Goal: Navigation & Orientation: Go to known website

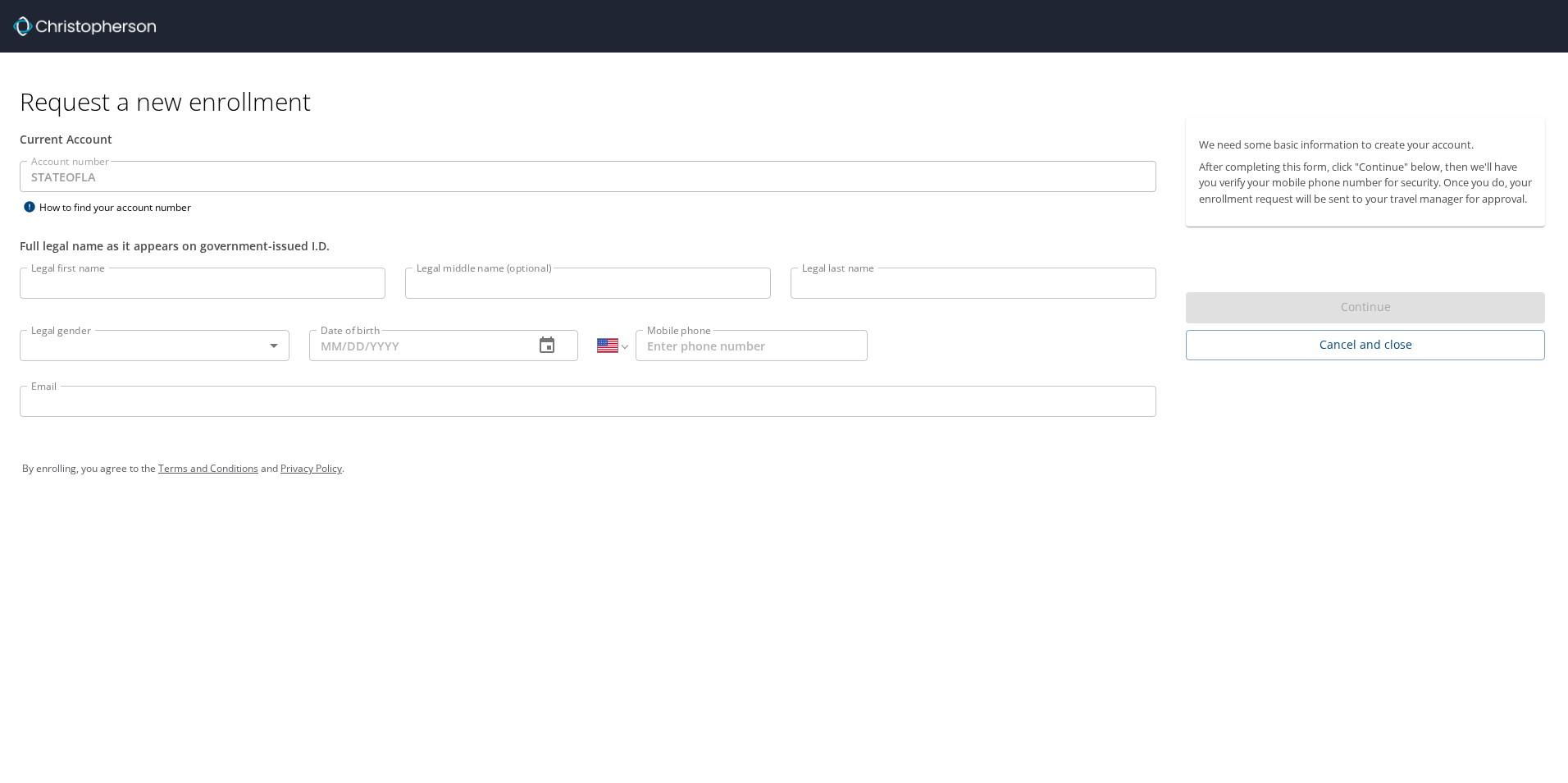
select select "US"
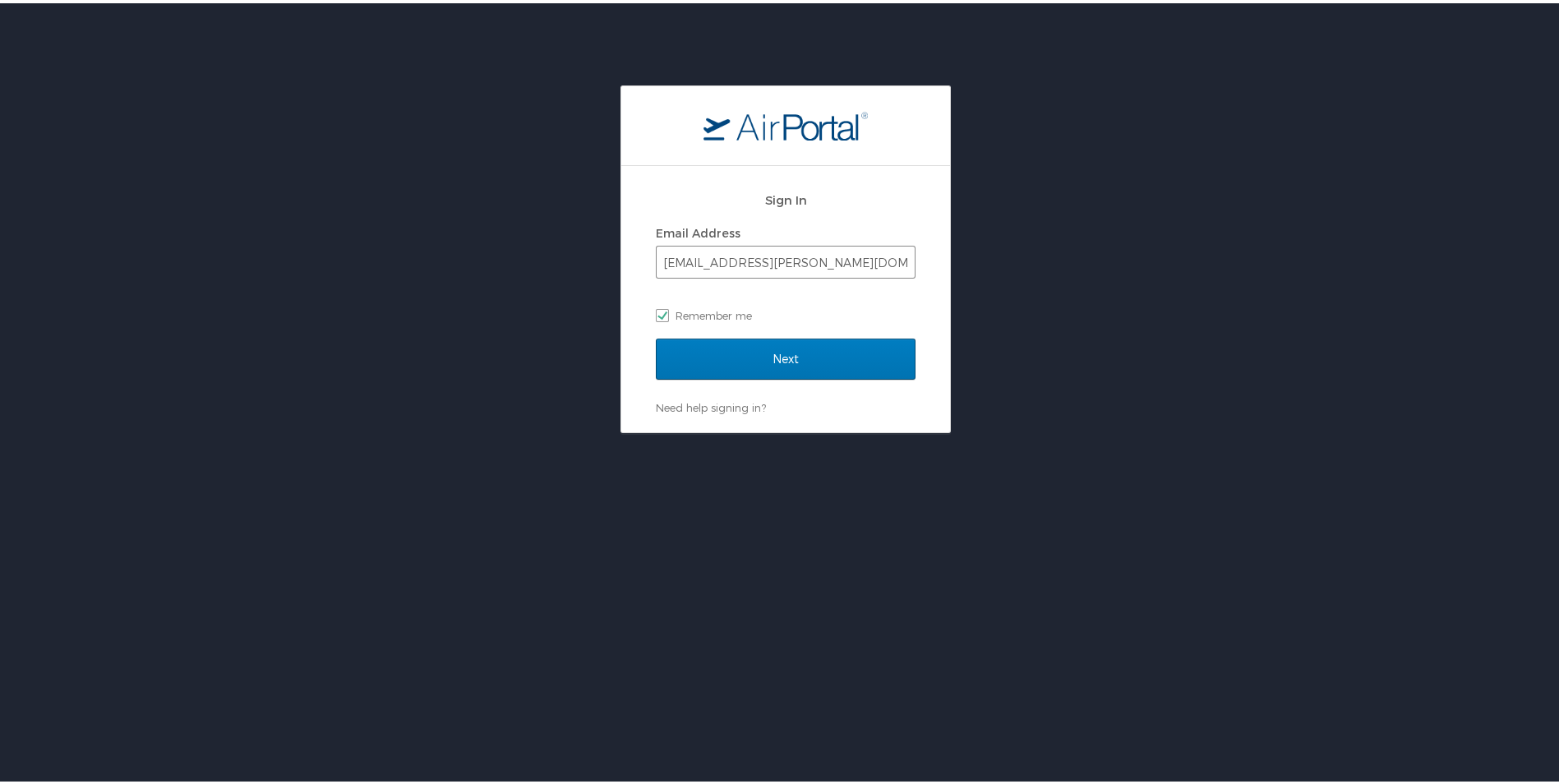
click at [839, 276] on div "Email Address [EMAIL_ADDRESS][PERSON_NAME][DOMAIN_NAME] Remember me" at bounding box center [786, 271] width 260 height 106
click at [842, 270] on input "[EMAIL_ADDRESS][PERSON_NAME][DOMAIN_NAME]" at bounding box center [786, 258] width 258 height 31
type input "[PERSON_NAME][EMAIL_ADDRESS][PERSON_NAME][DOMAIN_NAME]"
checkbox input "false"
click at [768, 353] on input "Next" at bounding box center [786, 356] width 260 height 41
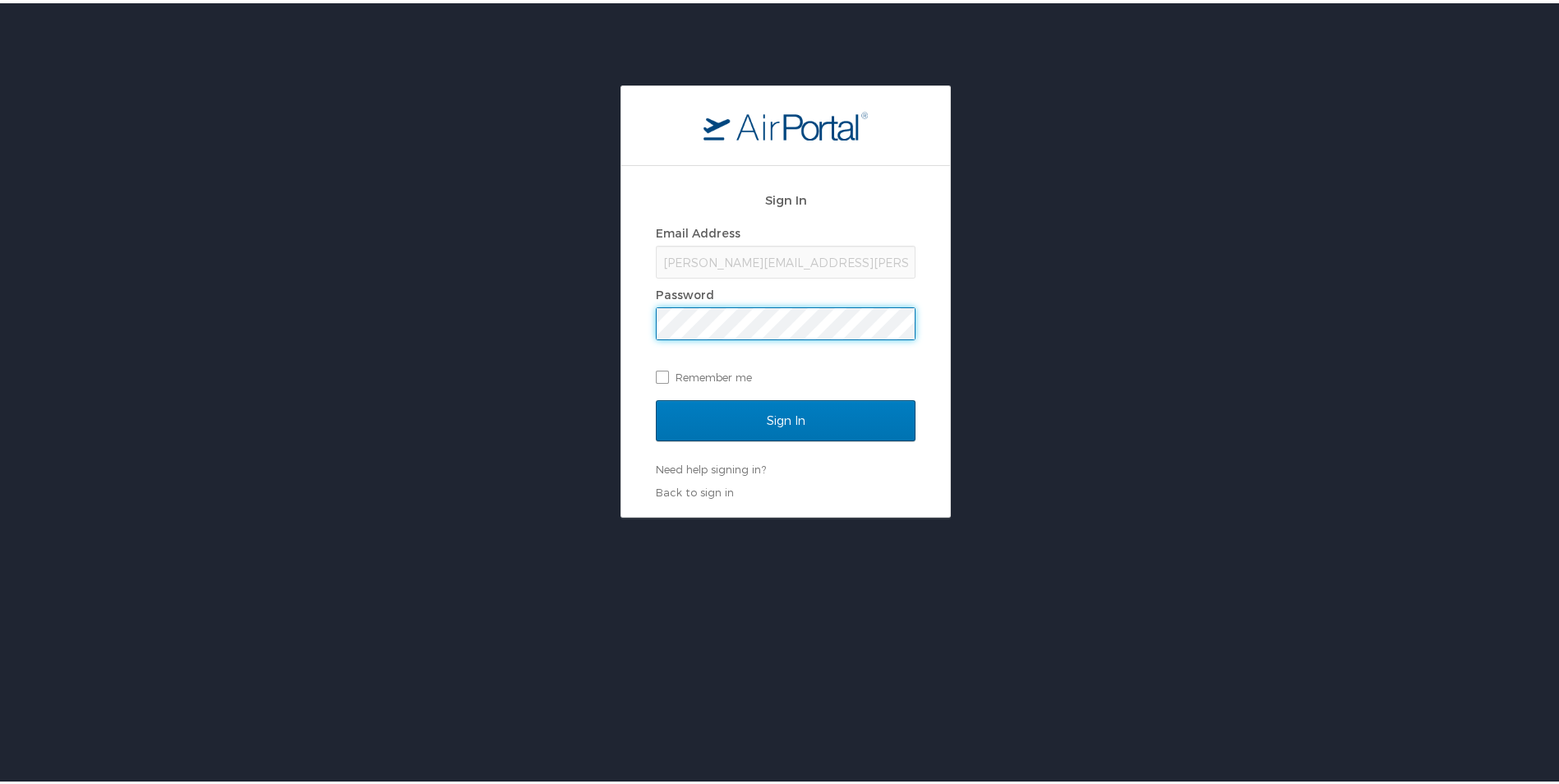
click at [979, 294] on div "Sign In Email Address [EMAIL_ADDRESS][PERSON_NAME][DOMAIN_NAME] Password Rememb…" at bounding box center [785, 298] width 1571 height 432
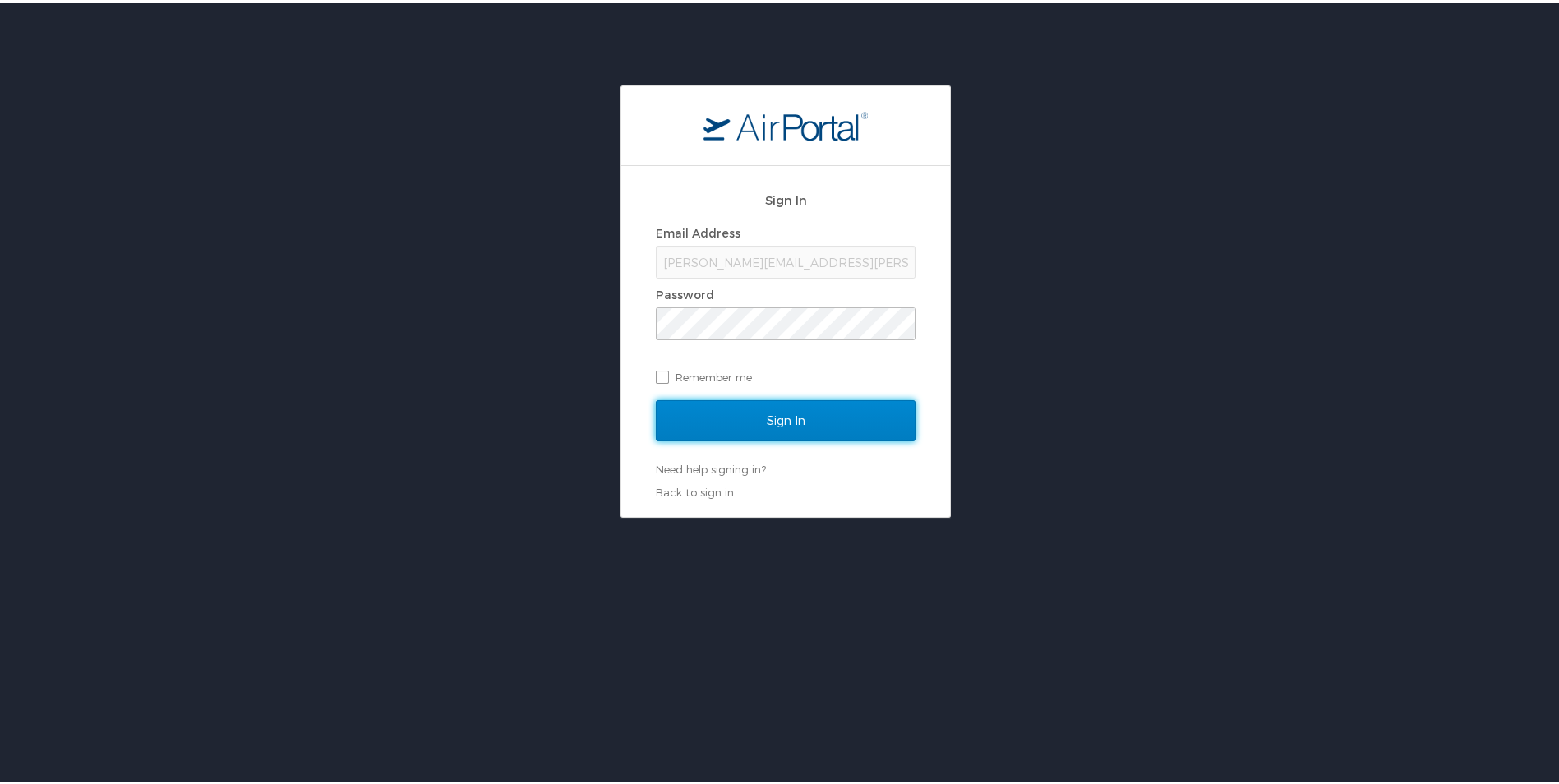
click at [801, 411] on input "Sign In" at bounding box center [786, 417] width 260 height 41
